Goal: Task Accomplishment & Management: Manage account settings

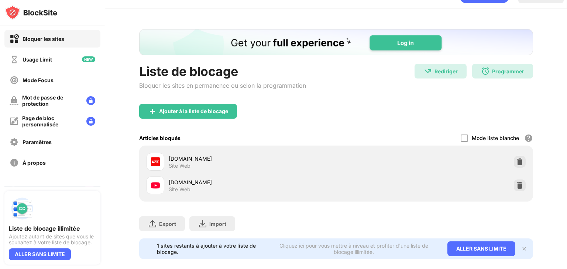
scroll to position [33, 0]
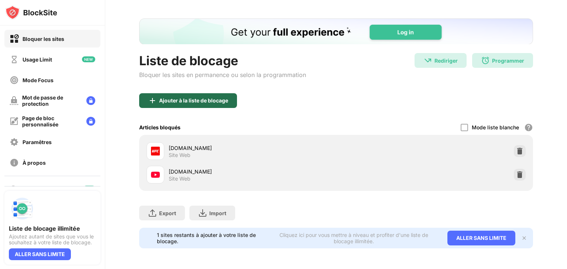
click at [197, 98] on div "Ajouter à la liste de blocage" at bounding box center [193, 101] width 69 height 6
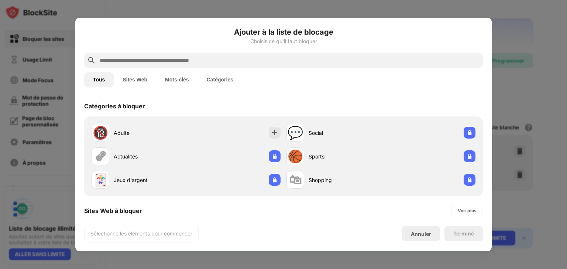
click at [210, 56] on input "text" at bounding box center [289, 60] width 381 height 9
click at [146, 8] on div at bounding box center [283, 134] width 567 height 269
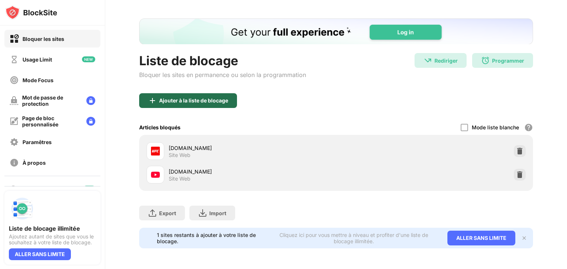
click at [191, 100] on div "Ajouter à la liste de blocage" at bounding box center [188, 100] width 98 height 15
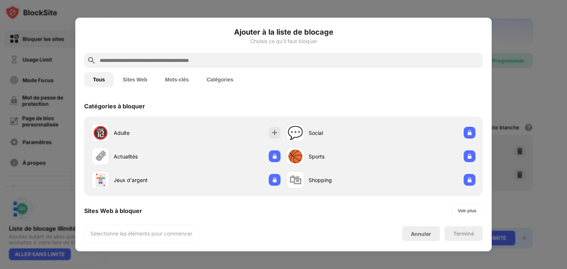
click at [148, 58] on input "text" at bounding box center [289, 60] width 381 height 9
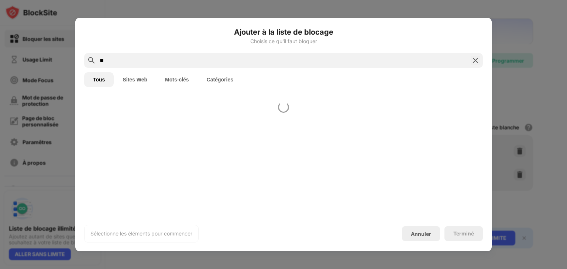
type input "*"
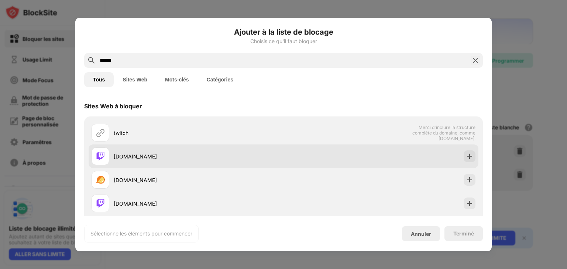
type input "******"
click at [138, 157] on div "[DOMAIN_NAME]" at bounding box center [199, 157] width 170 height 8
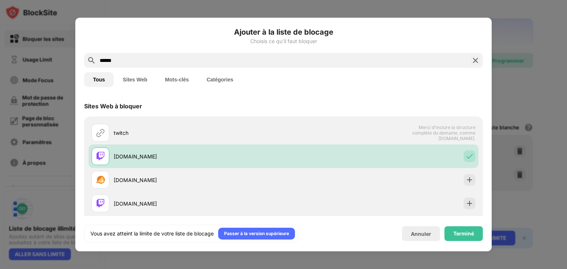
click at [453, 233] on div "Terminé" at bounding box center [463, 234] width 21 height 6
